Goal: Check status: Check status

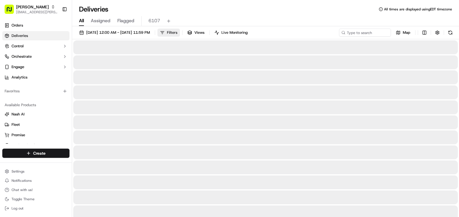
click at [177, 35] on span "Filters" at bounding box center [172, 32] width 10 height 5
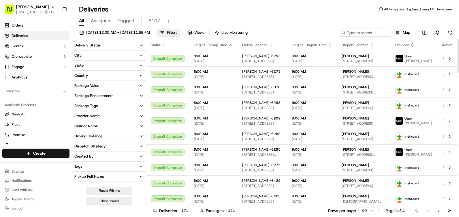
click at [177, 32] on span "Filters" at bounding box center [172, 32] width 10 height 5
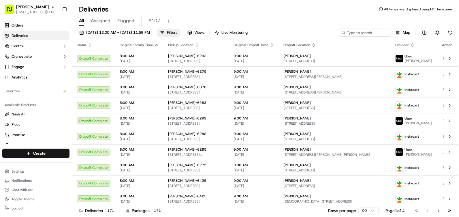
click at [177, 32] on span "Filters" at bounding box center [172, 32] width 10 height 5
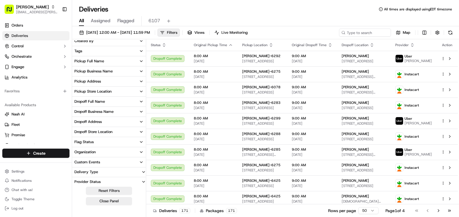
scroll to position [118, 0]
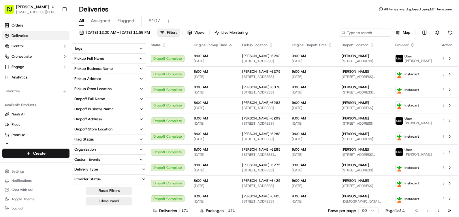
click at [106, 91] on div "Pickup Store Location" at bounding box center [92, 88] width 37 height 5
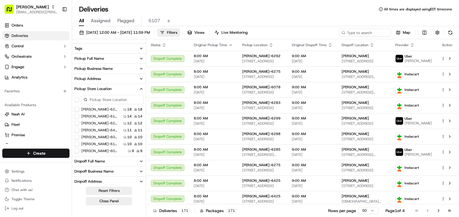
click at [77, 143] on button "[PERSON_NAME]-6107" at bounding box center [76, 143] width 5 height 5
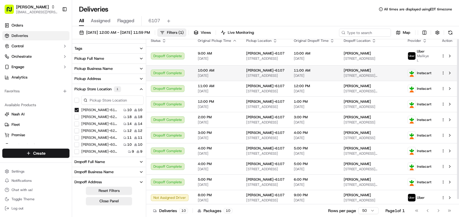
scroll to position [5, 0]
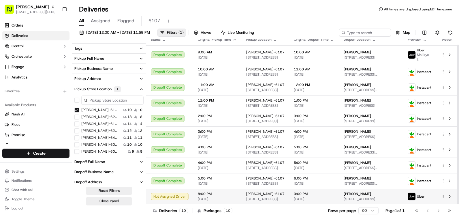
click at [214, 193] on span "8:00 PM" at bounding box center [217, 193] width 39 height 5
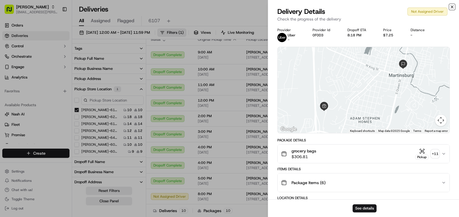
click at [452, 6] on icon "button" at bounding box center [451, 7] width 5 height 5
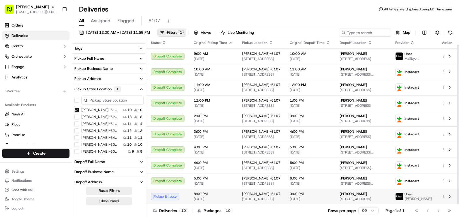
click at [164, 191] on td "Pickup Enroute" at bounding box center [167, 196] width 43 height 16
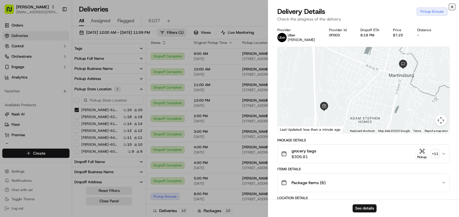
click at [450, 6] on icon "button" at bounding box center [451, 7] width 5 height 5
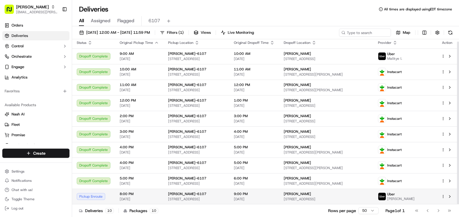
click at [368, 198] on span "[STREET_ADDRESS]" at bounding box center [325, 198] width 85 height 5
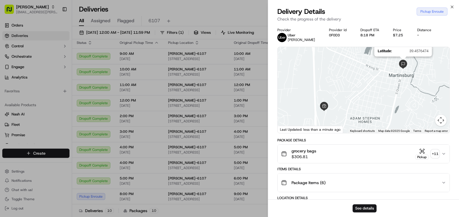
click at [402, 67] on img at bounding box center [402, 64] width 9 height 9
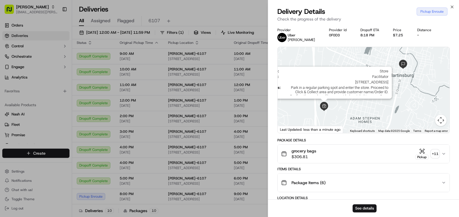
click at [320, 107] on img at bounding box center [323, 106] width 9 height 9
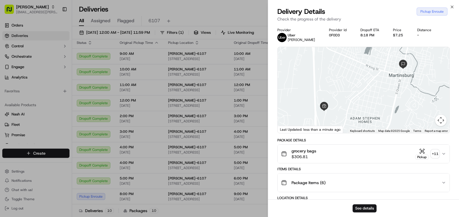
click at [331, 184] on div "Package Items ( 6 )" at bounding box center [361, 183] width 160 height 12
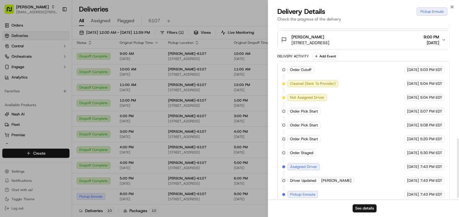
scroll to position [338, 0]
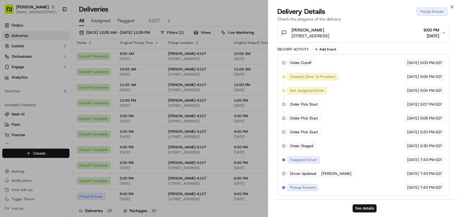
click at [455, 5] on div "Close Delivery Details Pickup Enroute Check the progress of the delivery Provid…" at bounding box center [363, 108] width 191 height 217
click at [454, 7] on div "Delivery Details Pickup Enroute Check the progress of the delivery" at bounding box center [363, 15] width 191 height 17
click at [453, 7] on icon "button" at bounding box center [451, 7] width 5 height 5
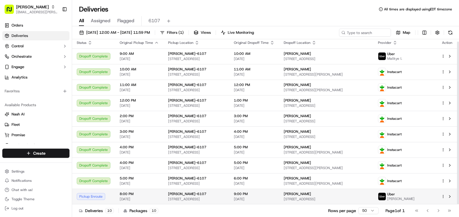
click at [101, 197] on div "Pickup Enroute" at bounding box center [94, 196] width 34 height 7
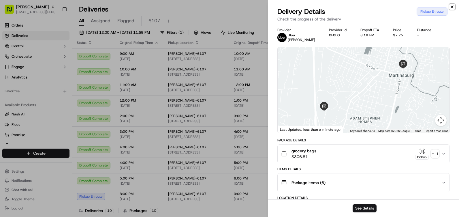
click at [451, 5] on icon "button" at bounding box center [451, 7] width 5 height 5
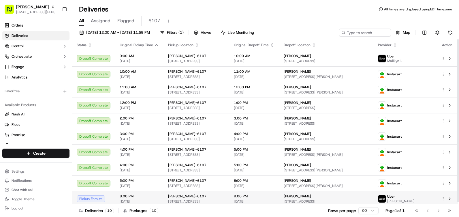
click at [341, 194] on div "[PERSON_NAME]" at bounding box center [325, 196] width 85 height 5
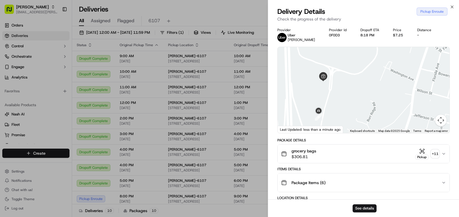
drag, startPoint x: 326, startPoint y: 119, endPoint x: 368, endPoint y: 97, distance: 47.4
click at [368, 97] on div at bounding box center [363, 90] width 172 height 86
drag, startPoint x: 337, startPoint y: 99, endPoint x: 379, endPoint y: 78, distance: 47.5
click at [381, 76] on div at bounding box center [363, 90] width 172 height 86
click at [314, 106] on img at bounding box center [314, 105] width 9 height 9
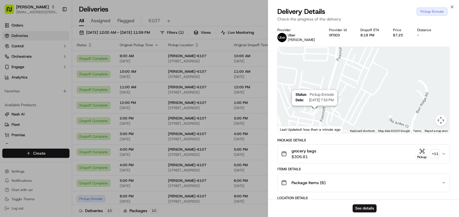
click at [313, 113] on img "6" at bounding box center [314, 112] width 7 height 7
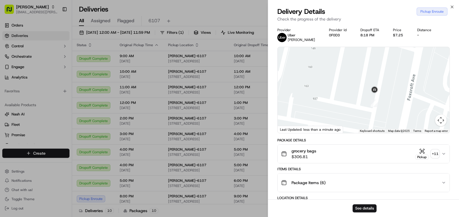
drag, startPoint x: 310, startPoint y: 91, endPoint x: 413, endPoint y: 95, distance: 102.6
click at [413, 95] on div at bounding box center [363, 90] width 172 height 86
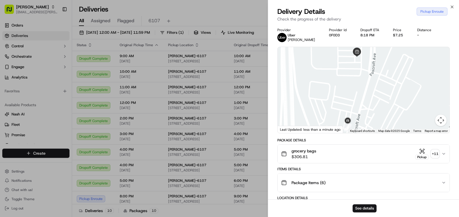
drag, startPoint x: 367, startPoint y: 92, endPoint x: 361, endPoint y: 83, distance: 11.0
click at [353, 120] on div at bounding box center [363, 90] width 172 height 86
drag, startPoint x: 362, startPoint y: 73, endPoint x: 367, endPoint y: 110, distance: 37.2
click at [367, 110] on div at bounding box center [363, 90] width 172 height 86
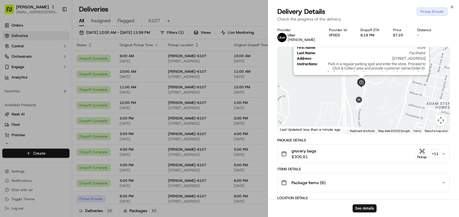
click at [362, 82] on img at bounding box center [360, 82] width 9 height 9
click at [358, 83] on img at bounding box center [360, 82] width 9 height 9
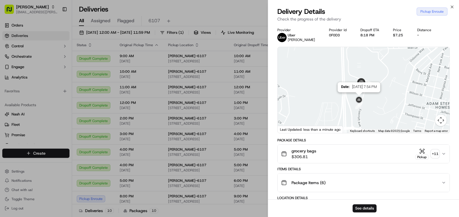
click at [357, 102] on img at bounding box center [358, 99] width 9 height 9
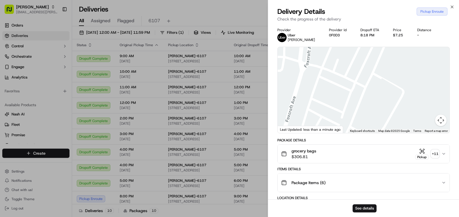
drag, startPoint x: 357, startPoint y: 103, endPoint x: 409, endPoint y: 67, distance: 63.5
click at [406, 70] on div at bounding box center [363, 90] width 172 height 86
drag, startPoint x: 382, startPoint y: 104, endPoint x: 389, endPoint y: 69, distance: 36.0
click at [389, 69] on div at bounding box center [363, 90] width 172 height 86
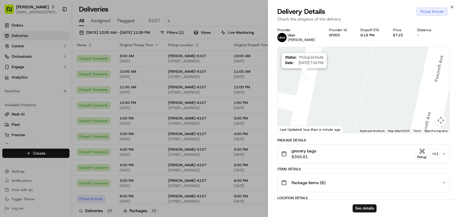
click at [304, 76] on img "6" at bounding box center [303, 74] width 7 height 7
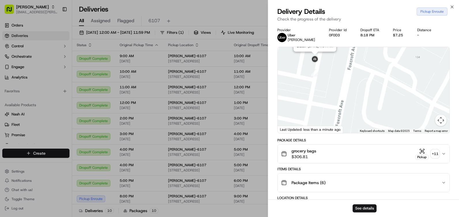
click at [312, 61] on img at bounding box center [314, 59] width 9 height 9
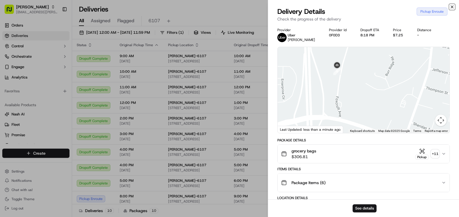
click at [451, 8] on icon "button" at bounding box center [452, 7] width 2 height 2
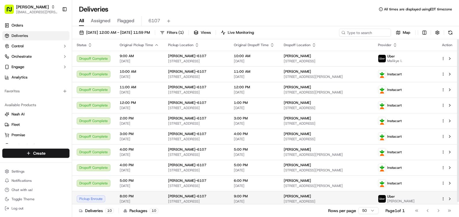
click at [104, 196] on div "Pickup Enroute" at bounding box center [94, 198] width 34 height 7
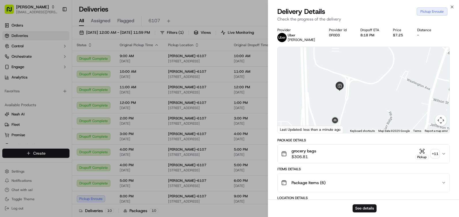
drag, startPoint x: 309, startPoint y: 113, endPoint x: 361, endPoint y: 99, distance: 54.2
click at [361, 99] on div at bounding box center [363, 90] width 172 height 86
